Goal: Information Seeking & Learning: Check status

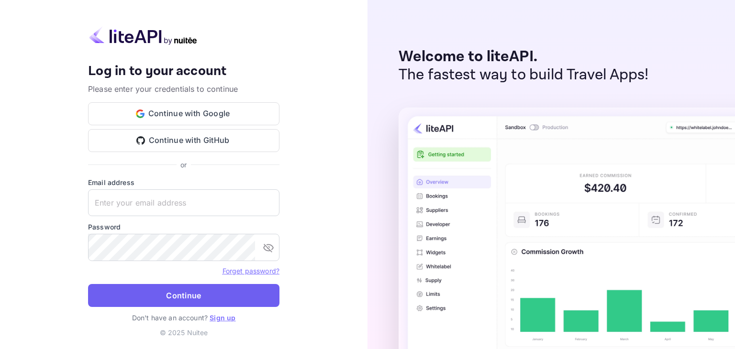
type input "[EMAIL_ADDRESS][DOMAIN_NAME]"
click at [197, 298] on button "Continue" at bounding box center [183, 295] width 191 height 23
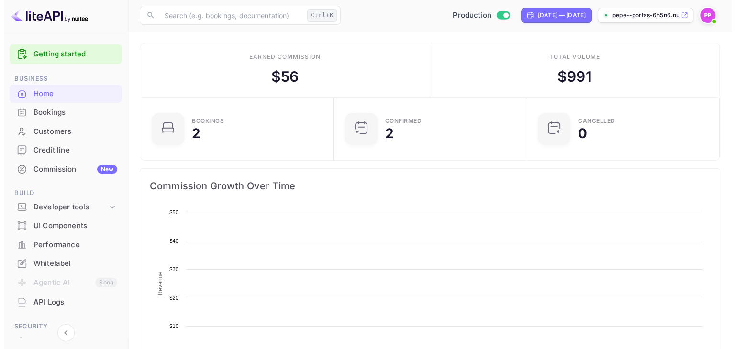
scroll to position [149, 179]
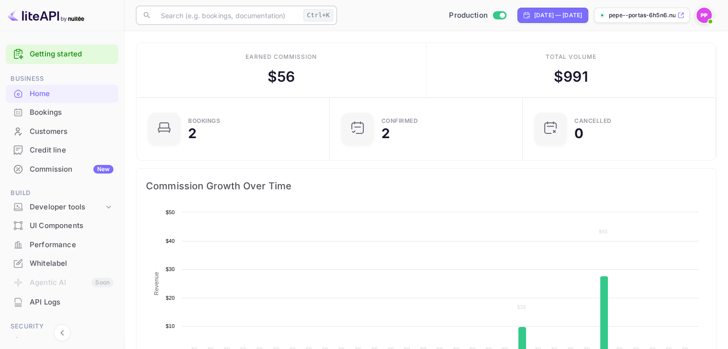
click at [261, 20] on input "text" at bounding box center [227, 15] width 144 height 19
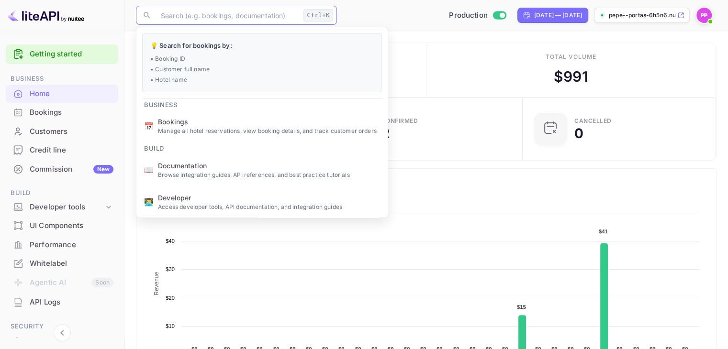
paste input "6080677"
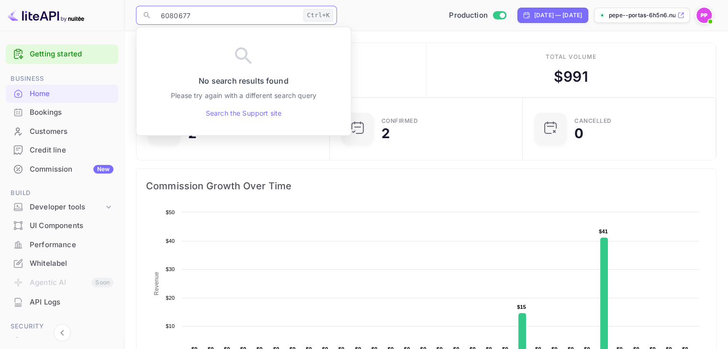
click at [146, 14] on icon at bounding box center [147, 15] width 9 height 9
drag, startPoint x: 162, startPoint y: 13, endPoint x: 146, endPoint y: 12, distance: 15.4
click at [146, 12] on div "​ 6080677 Ctrl+K ​" at bounding box center [236, 15] width 201 height 19
click at [57, 115] on div "Bookings" at bounding box center [72, 112] width 84 height 11
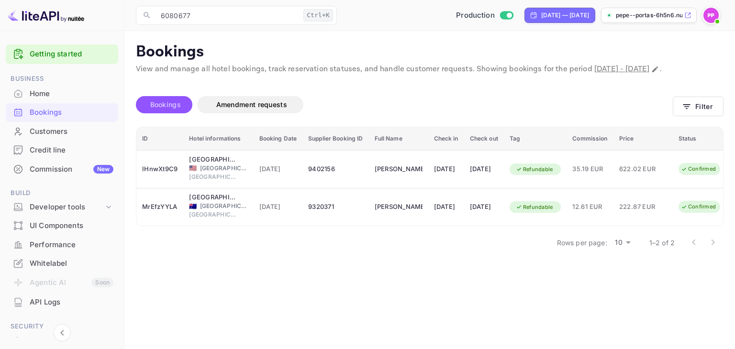
click at [172, 109] on span "Bookings" at bounding box center [165, 104] width 31 height 8
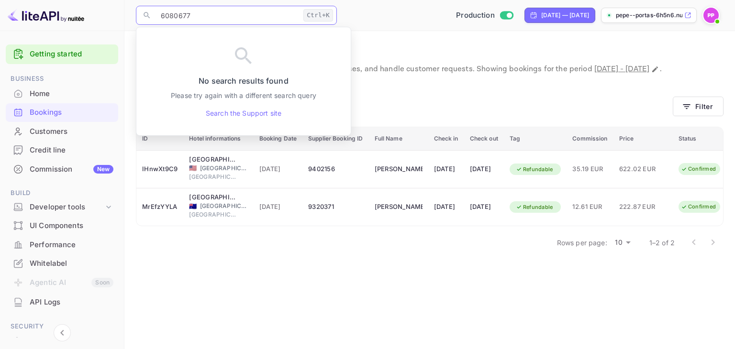
drag, startPoint x: 221, startPoint y: 18, endPoint x: 65, endPoint y: 18, distance: 156.9
click at [65, 18] on div "Getting started Business Home Bookings Customers Credit line Commission New Bui…" at bounding box center [367, 174] width 735 height 349
click at [321, 255] on div "Rows per page: 10 10 1–2 of 2" at bounding box center [429, 242] width 587 height 25
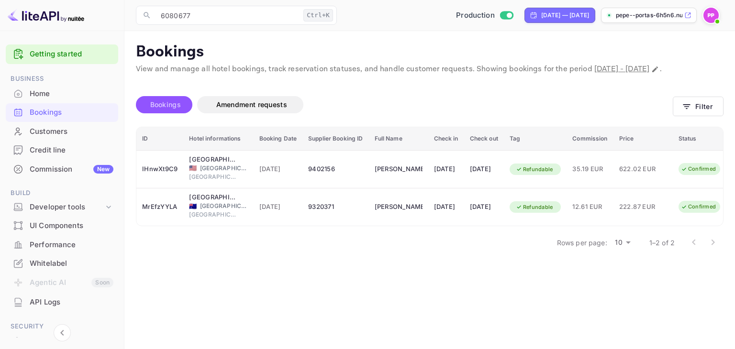
click at [170, 109] on span "Bookings" at bounding box center [165, 104] width 31 height 8
drag, startPoint x: 195, startPoint y: 18, endPoint x: 110, endPoint y: 17, distance: 85.2
click at [110, 17] on div "Getting started Business Home Bookings Customers Credit line Commission New Bui…" at bounding box center [367, 174] width 735 height 349
paste input "[PERSON_NAME] ANGELS [PERSON_NAME]"
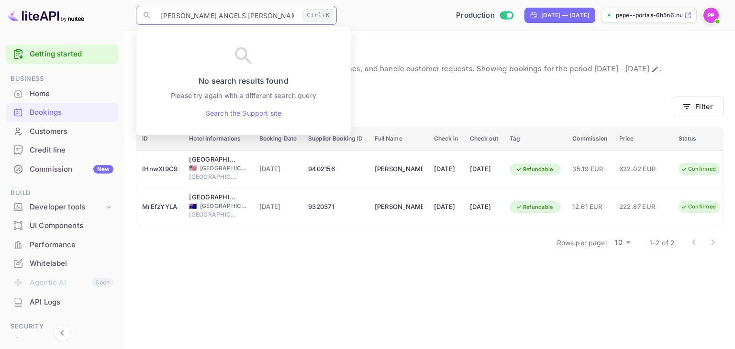
type input "[PERSON_NAME] ANGELS [PERSON_NAME]"
click at [385, 37] on main "Bookings View and manage all hotel bookings, track reservation statuses, and ha…" at bounding box center [429, 190] width 610 height 318
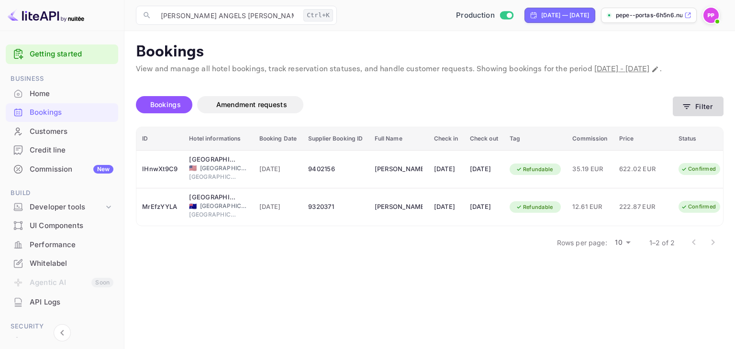
click at [698, 116] on button "Filter" at bounding box center [698, 107] width 51 height 20
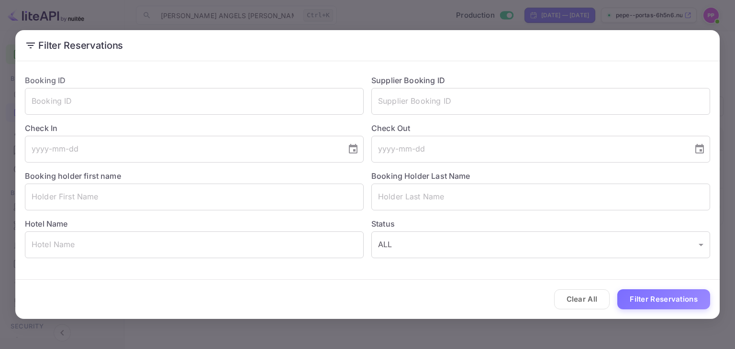
click at [272, 343] on div "Filter Reservations Booking ID ​ Supplier Booking ID ​ Check In ​ Check Out ​ B…" at bounding box center [367, 174] width 735 height 349
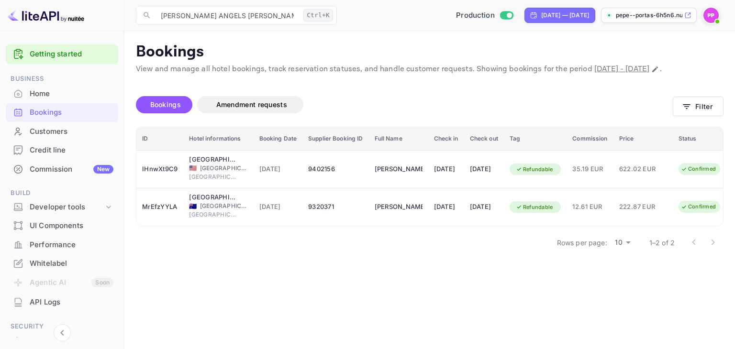
click at [256, 335] on main "Bookings View and manage all hotel bookings, track reservation statuses, and ha…" at bounding box center [429, 190] width 610 height 318
click at [652, 72] on icon "Change date range" at bounding box center [655, 69] width 6 height 6
select select "7"
select select "2025"
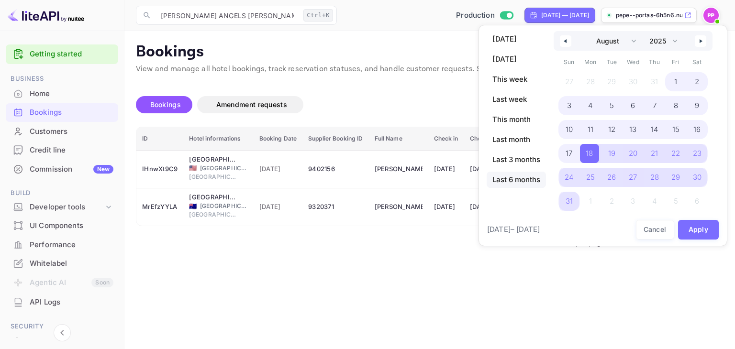
click at [520, 175] on span "Last 6 months" at bounding box center [516, 180] width 59 height 16
select select "2"
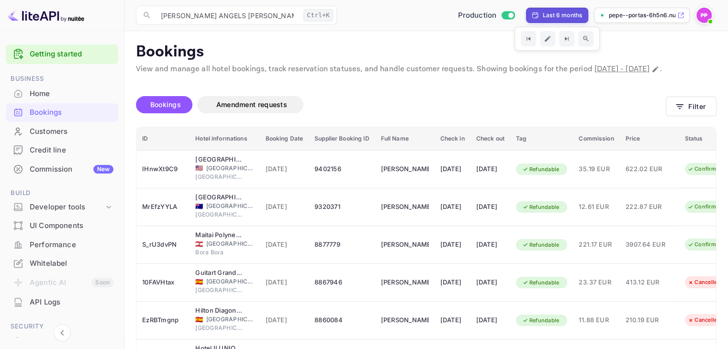
click at [579, 15] on div "Last 6 months" at bounding box center [562, 15] width 39 height 9
select select "2"
select select "2025"
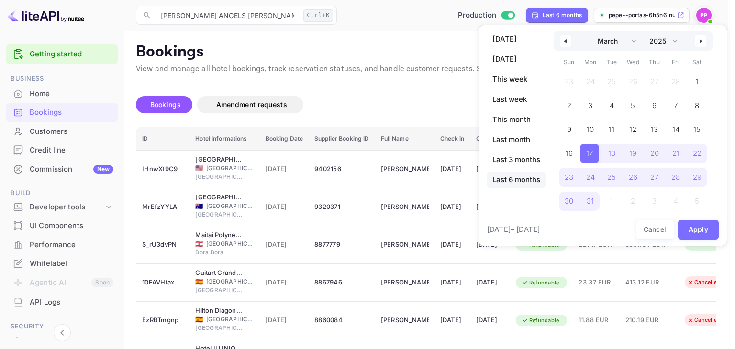
click at [571, 43] on button "button" at bounding box center [565, 40] width 11 height 11
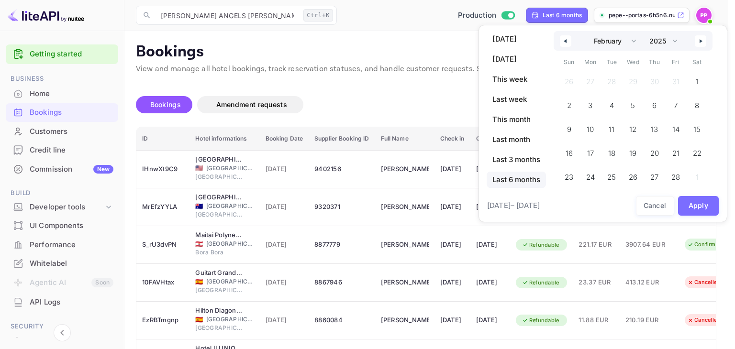
click at [571, 43] on button "button" at bounding box center [565, 40] width 11 height 11
select select "11"
select select "2024"
click at [698, 43] on button "button" at bounding box center [700, 40] width 11 height 11
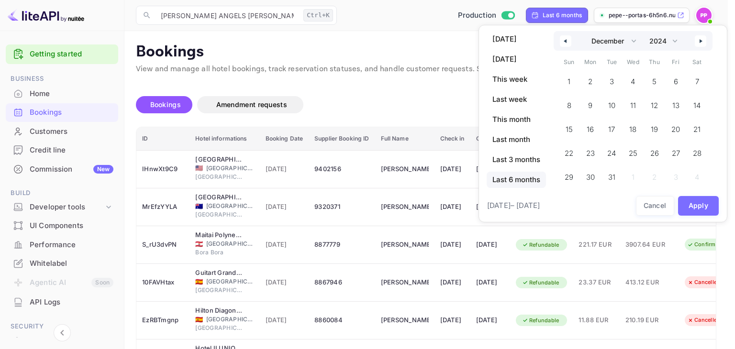
select select "0"
select select "2025"
click at [638, 73] on span "1" at bounding box center [631, 81] width 19 height 19
click at [703, 43] on icon "button" at bounding box center [701, 41] width 5 height 4
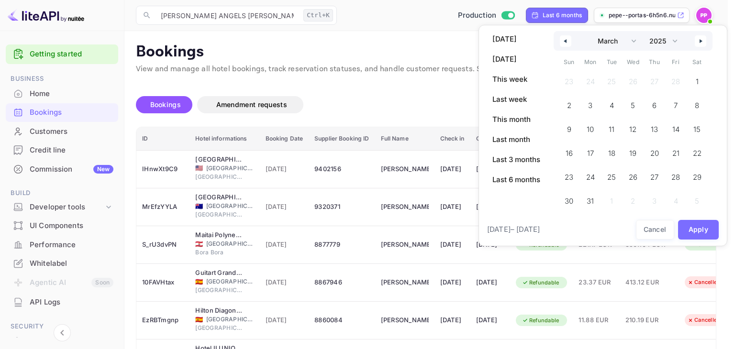
click at [703, 43] on icon "button" at bounding box center [701, 41] width 5 height 4
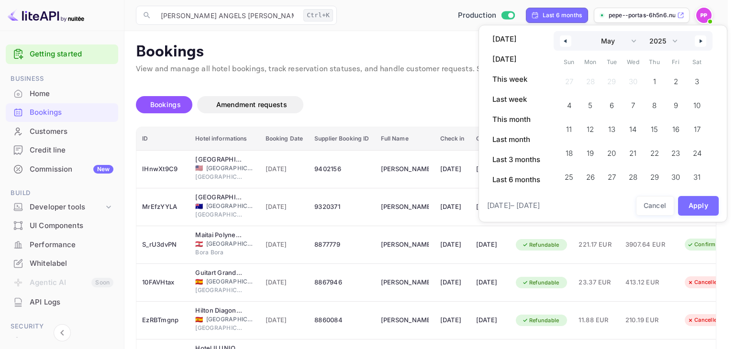
click at [557, 44] on div "January February March April May June July August September October November [D…" at bounding box center [633, 41] width 159 height 20
click at [562, 43] on button "button" at bounding box center [565, 40] width 11 height 11
click at [562, 41] on button "button" at bounding box center [565, 40] width 11 height 11
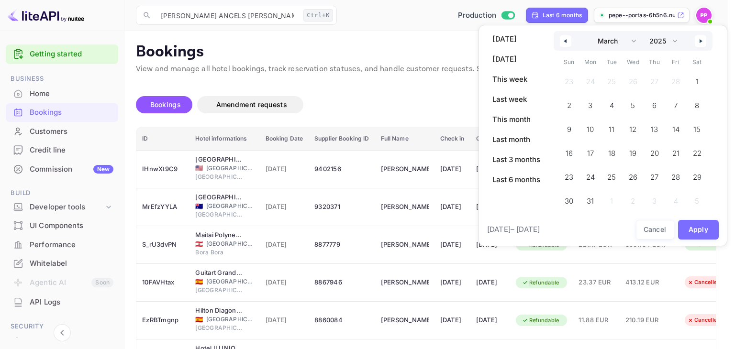
click at [566, 41] on icon "button" at bounding box center [564, 41] width 5 height 4
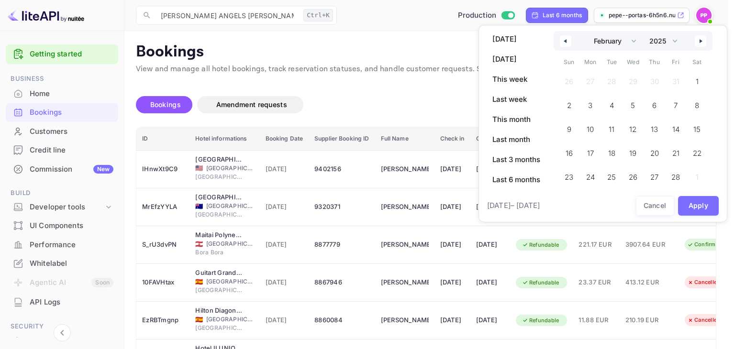
click at [566, 41] on icon "button" at bounding box center [564, 41] width 5 height 4
select select "0"
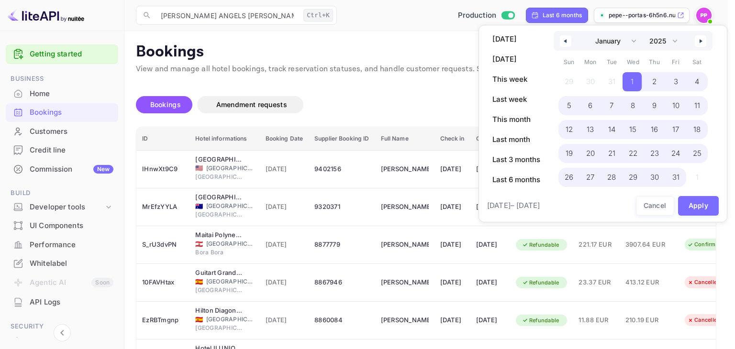
click at [675, 176] on span "31" at bounding box center [675, 177] width 7 height 17
click at [693, 209] on button "Apply" at bounding box center [698, 206] width 41 height 20
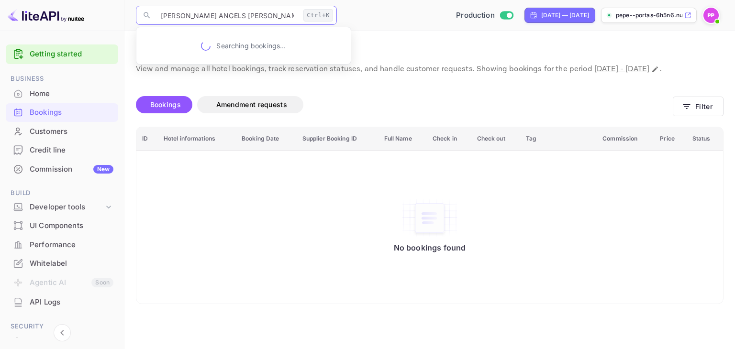
drag, startPoint x: 260, startPoint y: 18, endPoint x: 59, endPoint y: 18, distance: 201.4
click at [62, 18] on div "Getting started Business Home Bookings Customers Credit line Commission New Bui…" at bounding box center [367, 174] width 735 height 349
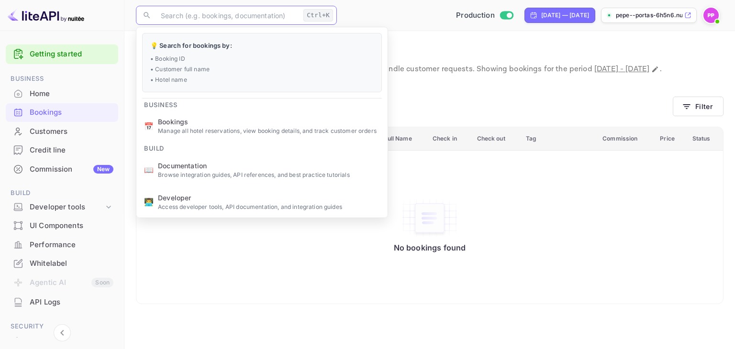
click at [225, 13] on input "text" at bounding box center [227, 15] width 144 height 19
type input "v"
paste input "6080677"
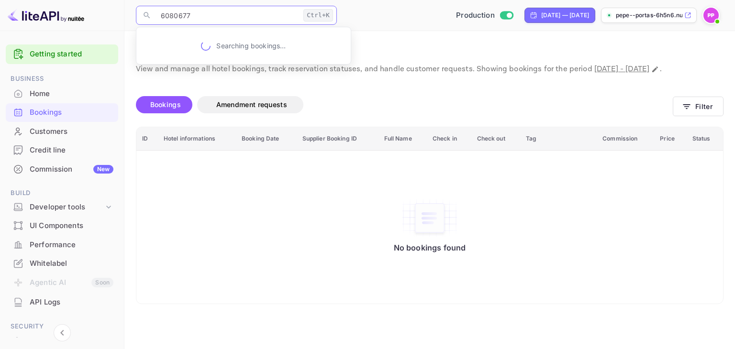
type input "6080677"
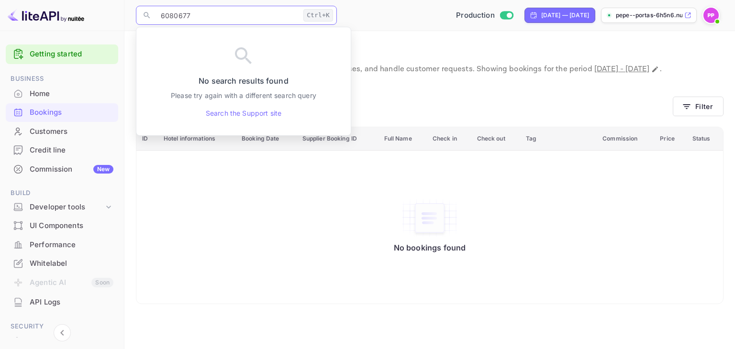
click at [467, 211] on div "No bookings found" at bounding box center [429, 227] width 567 height 140
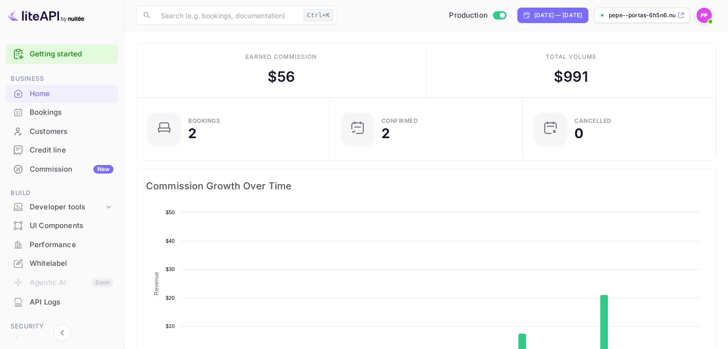
scroll to position [149, 179]
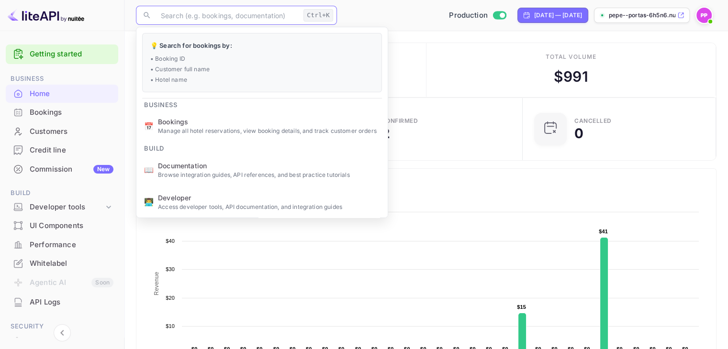
click at [200, 18] on input "text" at bounding box center [227, 15] width 144 height 19
paste input "6080677"
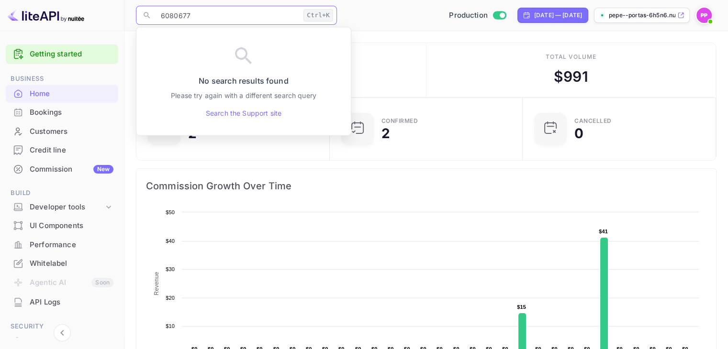
type input "6080677"
click at [263, 115] on link "Search the Support site" at bounding box center [244, 113] width 76 height 10
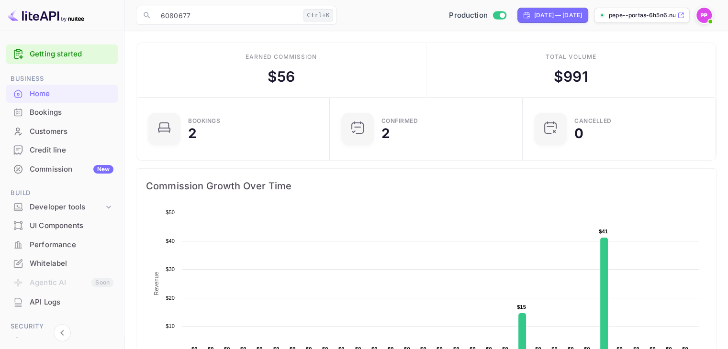
click at [54, 112] on div "Bookings" at bounding box center [72, 112] width 84 height 11
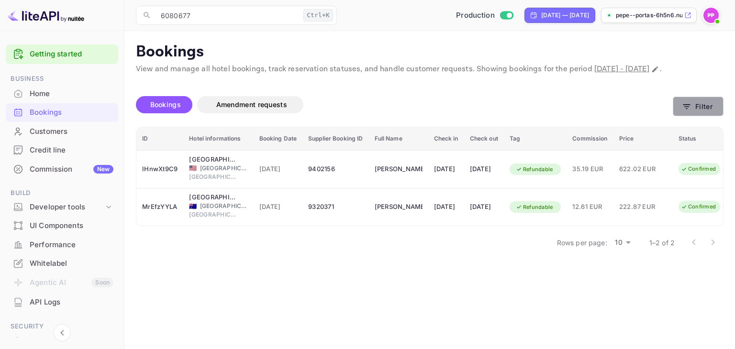
click at [687, 116] on button "Filter" at bounding box center [698, 107] width 51 height 20
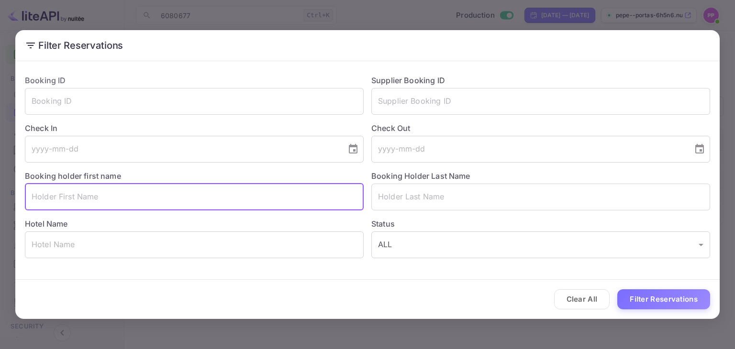
click at [161, 192] on input "text" at bounding box center [194, 197] width 339 height 27
paste input "[PERSON_NAME] ANGELS [PERSON_NAME]"
drag, startPoint x: 95, startPoint y: 197, endPoint x: 160, endPoint y: 197, distance: 64.6
click at [160, 197] on input "[PERSON_NAME] ANGELS [PERSON_NAME]" at bounding box center [194, 197] width 339 height 27
type input "MARIA ANGELS"
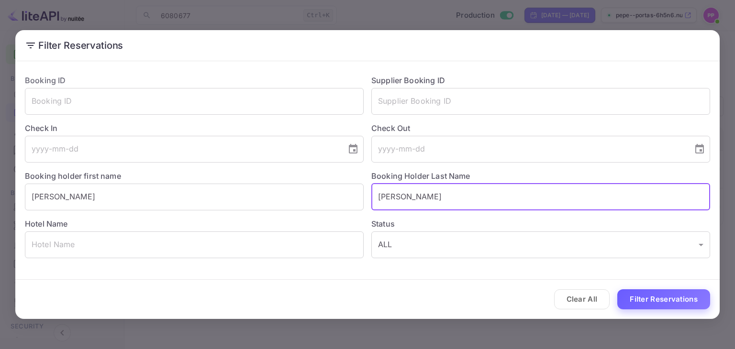
type input "VILELLA"
click at [647, 300] on button "Filter Reservations" at bounding box center [663, 299] width 93 height 21
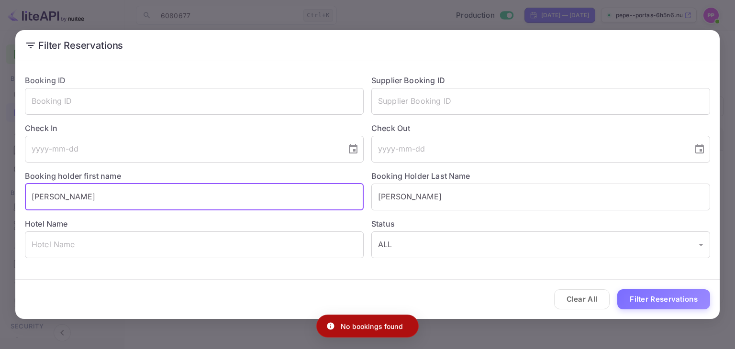
drag, startPoint x: 114, startPoint y: 201, endPoint x: 59, endPoint y: 205, distance: 54.7
click at [59, 205] on input "MARIA ANGELS" at bounding box center [194, 197] width 339 height 27
type input "MARIA"
click at [617, 289] on button "Filter Reservations" at bounding box center [663, 299] width 93 height 21
drag, startPoint x: 144, startPoint y: 199, endPoint x: 0, endPoint y: 201, distance: 143.5
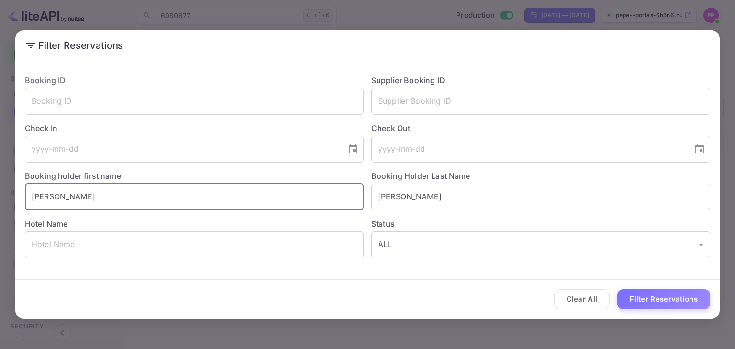
click at [0, 201] on div "Filter Reservations Booking ID ​ Supplier Booking ID ​ Check In ​ Check Out ​ B…" at bounding box center [367, 174] width 735 height 349
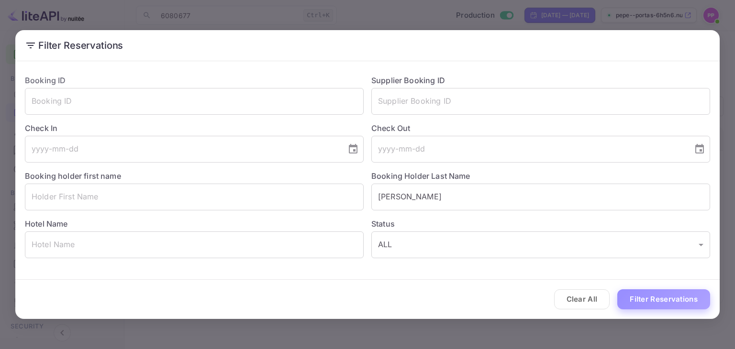
click at [659, 298] on button "Filter Reservations" at bounding box center [663, 299] width 93 height 21
click at [457, 6] on div "Filter Reservations Booking ID ​ Supplier Booking ID ​ Check In ​ Check Out ​ B…" at bounding box center [367, 174] width 735 height 349
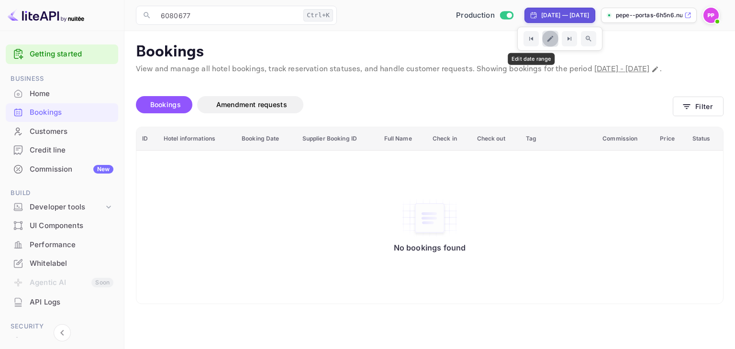
click at [546, 37] on icon "Edit date range" at bounding box center [550, 39] width 8 height 8
select select "7"
select select "2025"
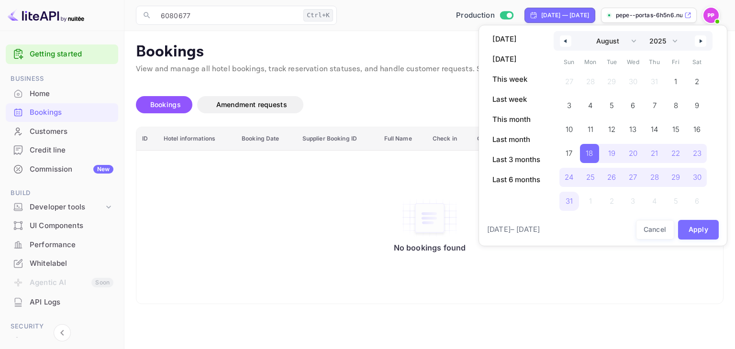
click at [568, 43] on button "button" at bounding box center [565, 40] width 11 height 11
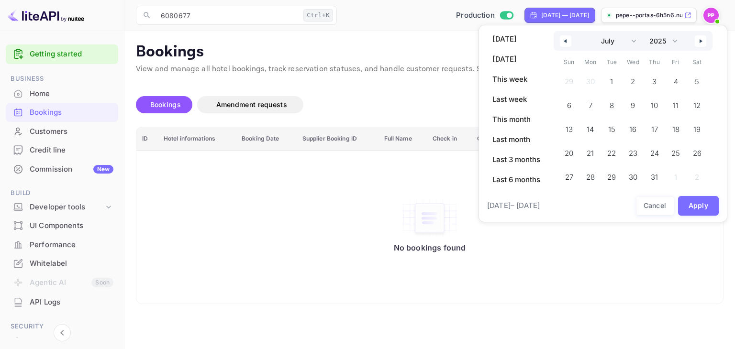
click at [568, 43] on button "button" at bounding box center [565, 40] width 11 height 11
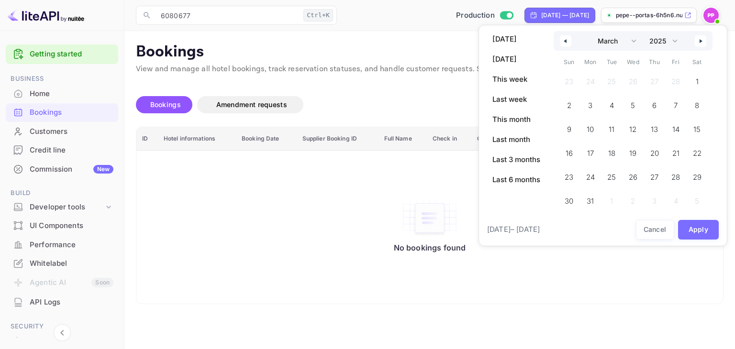
click at [568, 43] on button "button" at bounding box center [565, 40] width 11 height 11
select select "0"
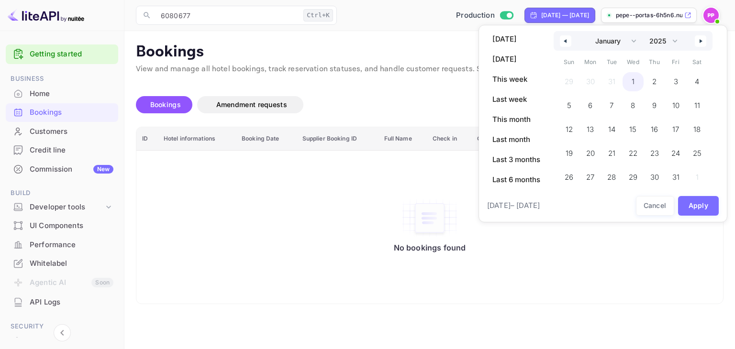
click at [634, 80] on span "1" at bounding box center [632, 81] width 3 height 17
click at [678, 180] on span "31" at bounding box center [674, 177] width 7 height 17
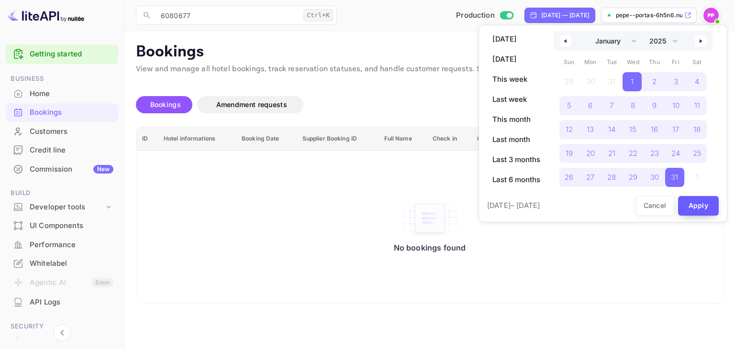
click at [691, 207] on button "Apply" at bounding box center [698, 206] width 41 height 20
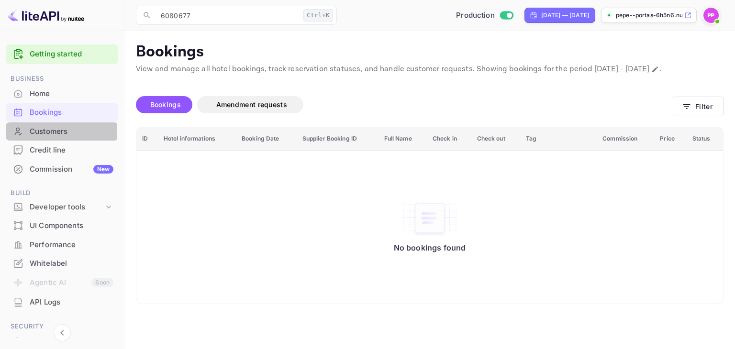
click at [44, 134] on div "Customers" at bounding box center [72, 131] width 84 height 11
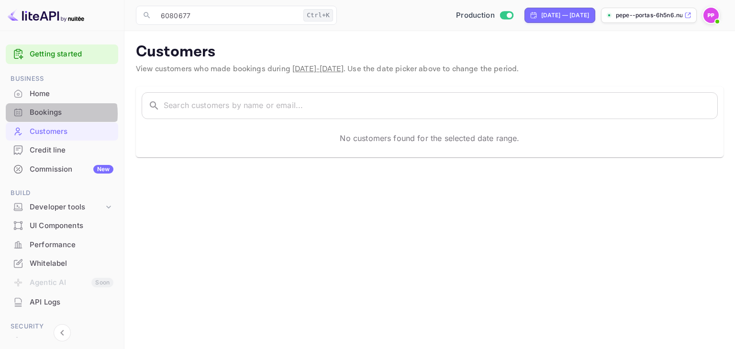
click at [52, 116] on div "Bookings" at bounding box center [72, 112] width 84 height 11
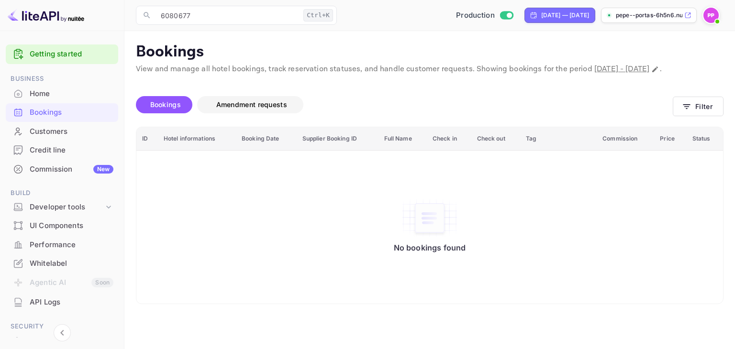
click at [245, 111] on span "Amendment requests" at bounding box center [252, 104] width 90 height 11
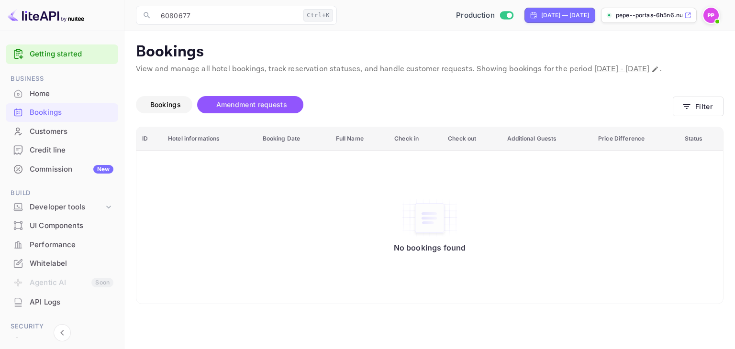
click at [160, 109] on span "Bookings" at bounding box center [165, 104] width 31 height 8
